Goal: Transaction & Acquisition: Purchase product/service

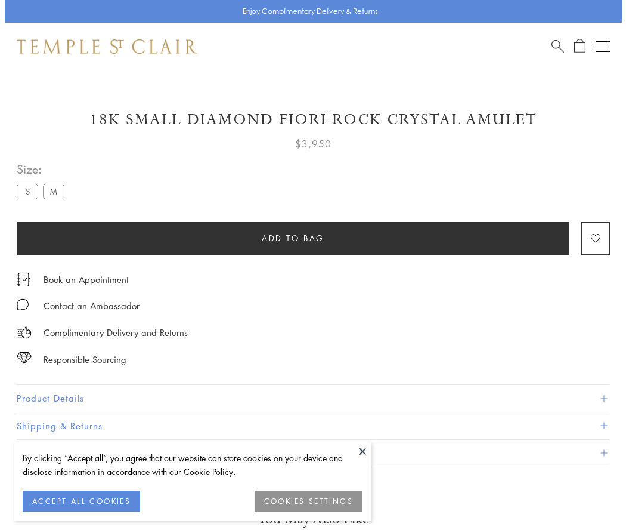
scroll to position [35, 0]
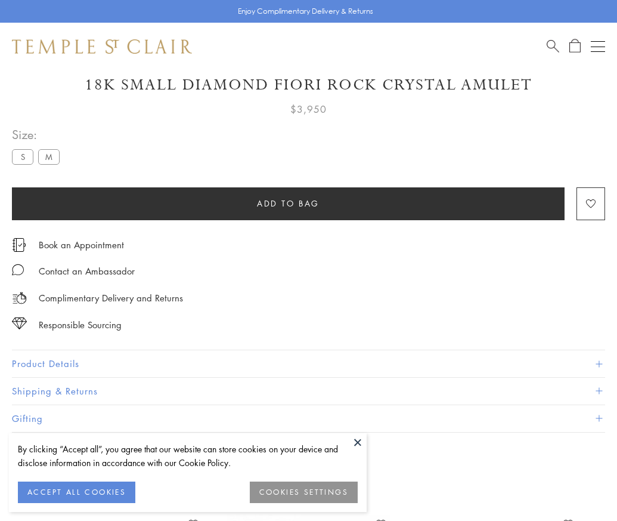
click at [288, 203] on span "Add to bag" at bounding box center [288, 203] width 63 height 13
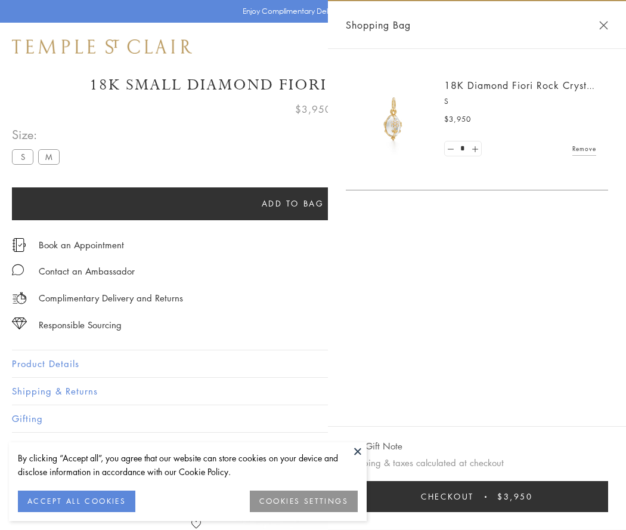
click at [477, 496] on button "Checkout $3,950" at bounding box center [477, 496] width 262 height 31
